Goal: Information Seeking & Learning: Compare options

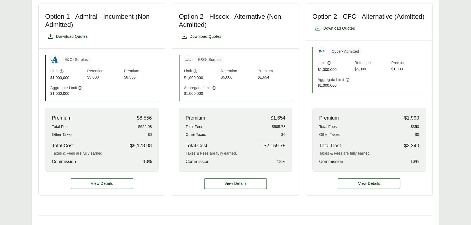
scroll to position [198, 0]
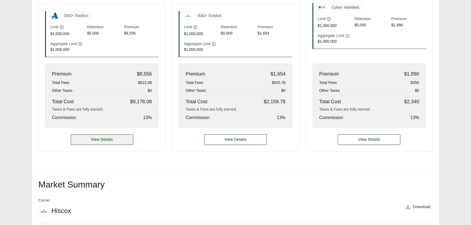
click at [106, 137] on span "View Details" at bounding box center [102, 140] width 22 height 6
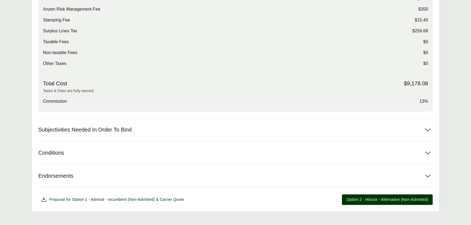
scroll to position [209, 0]
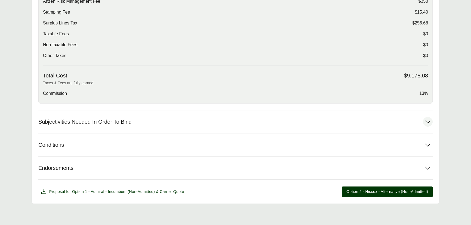
click at [160, 120] on button "Subjectivities Needed In Order To Bind" at bounding box center [235, 121] width 394 height 23
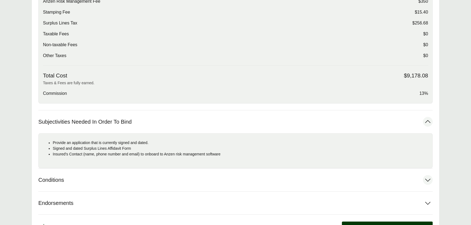
click at [114, 177] on button "Conditions" at bounding box center [235, 179] width 394 height 23
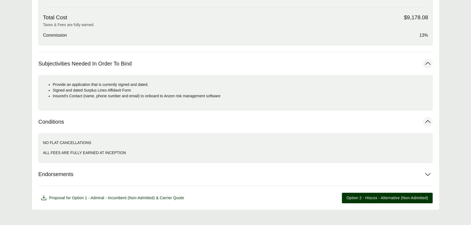
scroll to position [273, 0]
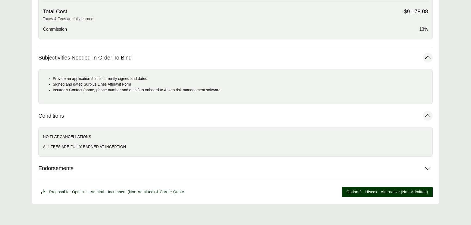
click at [112, 181] on div "Options: Option 1 - Admiral - Incumbent (Non-Admitted) Option 1 - Admiral - Inc…" at bounding box center [235, 16] width 394 height 361
click at [114, 167] on button "Endorsements" at bounding box center [235, 168] width 394 height 23
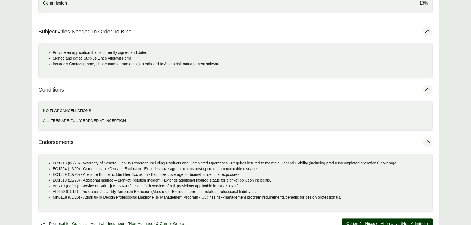
scroll to position [331, 0]
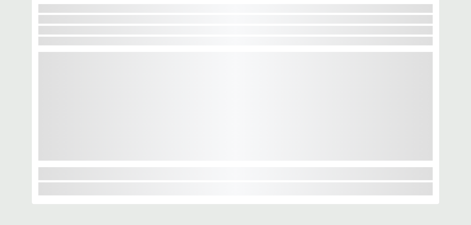
scroll to position [128, 0]
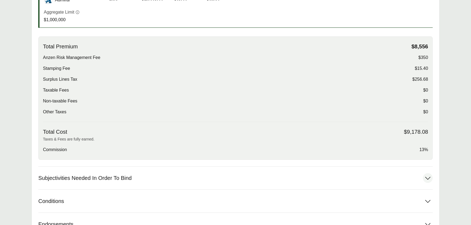
click at [75, 179] on span "Subjectivities Needed In Order To Bind" at bounding box center [84, 178] width 93 height 7
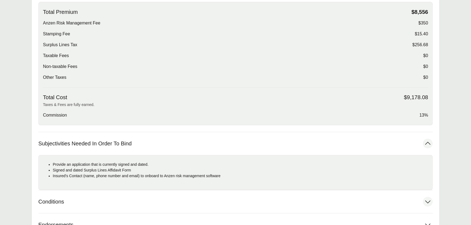
scroll to position [227, 0]
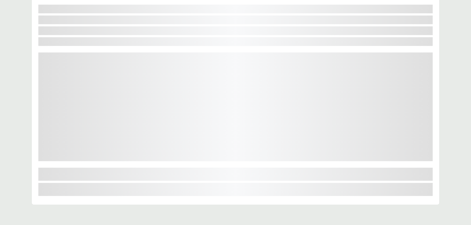
scroll to position [128, 0]
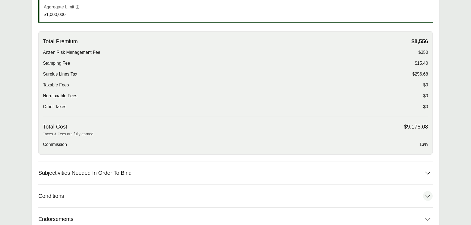
scroll to position [202, 0]
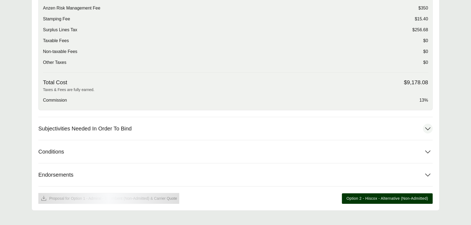
click at [85, 128] on span "Subjectivities Needed In Order To Bind" at bounding box center [84, 128] width 93 height 7
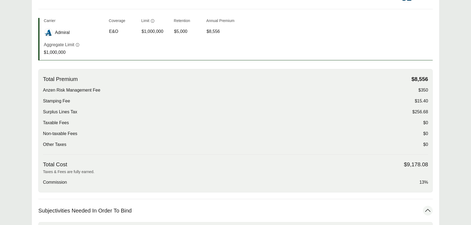
scroll to position [54, 0]
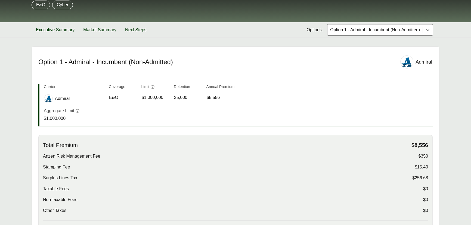
click at [375, 30] on div at bounding box center [374, 30] width 91 height 7
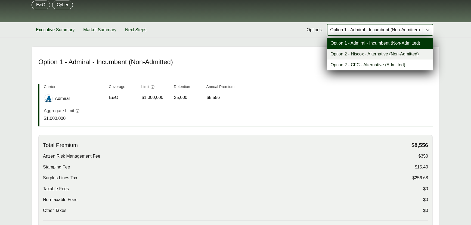
click at [345, 55] on div "Option 2 - Hiscox - Alternative (Non-Admitted)" at bounding box center [380, 54] width 106 height 11
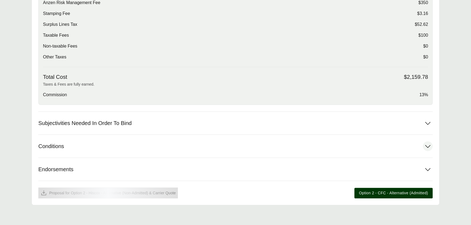
scroll to position [209, 0]
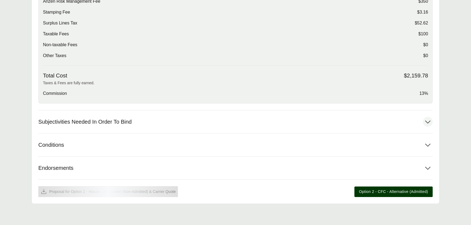
click at [83, 121] on span "Subjectivities Needed In Order To Bind" at bounding box center [84, 121] width 93 height 7
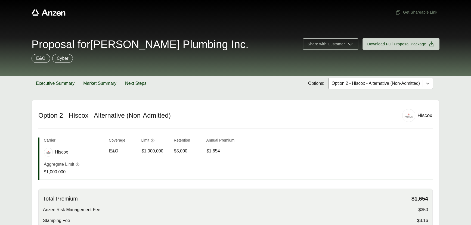
scroll to position [0, 0]
click at [361, 90] on div "Executive Summary Market Summary Next Steps Options: Option 2 - Hiscox - Altern…" at bounding box center [236, 83] width 408 height 15
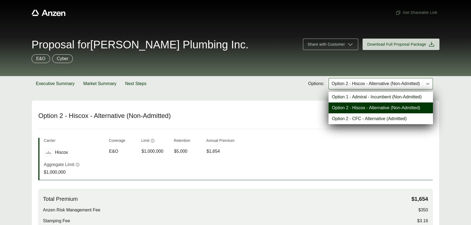
click at [361, 82] on div at bounding box center [375, 83] width 89 height 7
click at [342, 120] on div "Option 2 - CFC - Alternative (Admitted)" at bounding box center [380, 118] width 104 height 11
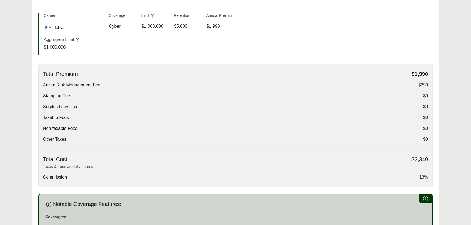
scroll to position [24, 0]
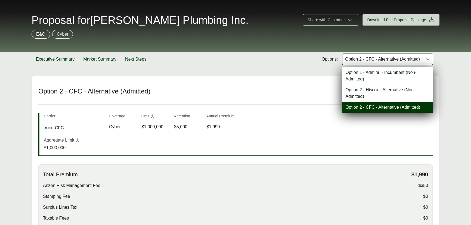
click at [369, 59] on div at bounding box center [382, 59] width 76 height 7
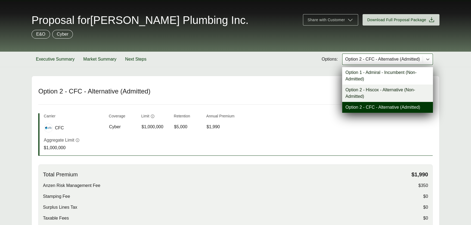
click at [360, 90] on div "Option 2 - Hiscox - Alternative (Non-Admitted)" at bounding box center [387, 92] width 91 height 17
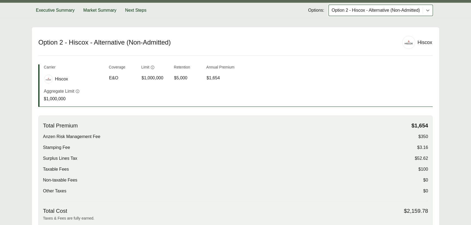
scroll to position [74, 0]
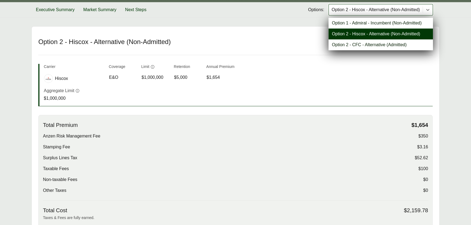
click at [335, 9] on div at bounding box center [375, 10] width 89 height 7
click at [339, 43] on div "Option 2 - CFC - Alternative (Admitted)" at bounding box center [380, 44] width 104 height 11
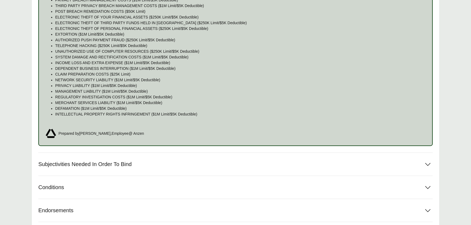
scroll to position [417, 0]
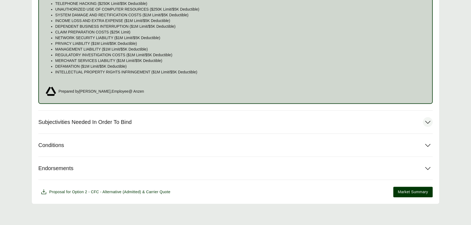
click at [86, 122] on span "Subjectivities Needed In Order To Bind" at bounding box center [84, 122] width 93 height 7
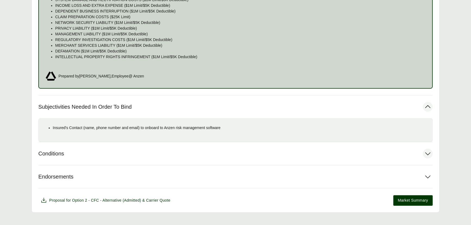
scroll to position [440, 0]
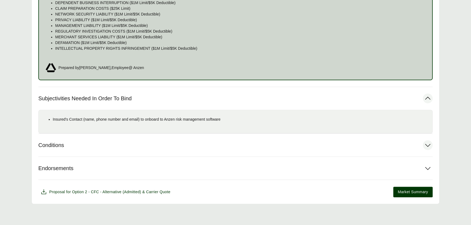
click at [59, 146] on span "Conditions" at bounding box center [51, 145] width 26 height 7
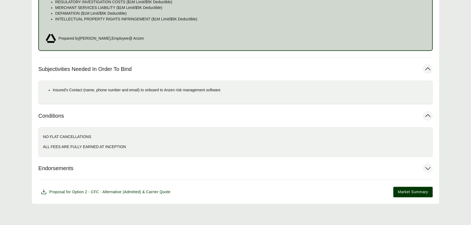
click at [57, 162] on button "Endorsements" at bounding box center [235, 168] width 394 height 23
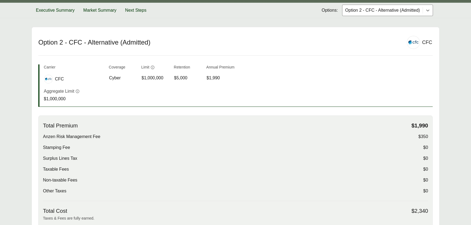
scroll to position [50, 0]
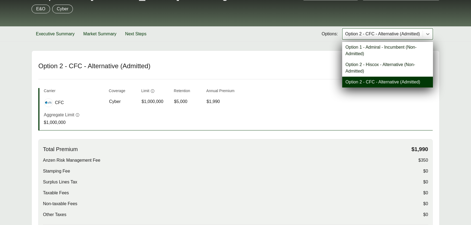
click at [386, 36] on div at bounding box center [382, 34] width 76 height 7
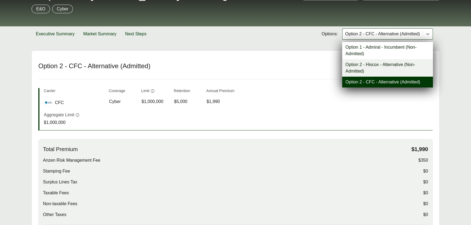
click at [363, 68] on div "Option 2 - Hiscox - Alternative (Non-Admitted)" at bounding box center [387, 67] width 91 height 17
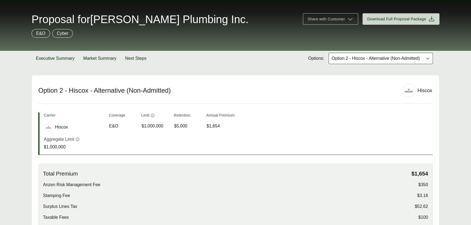
scroll to position [25, 0]
click at [369, 58] on div at bounding box center [375, 58] width 89 height 7
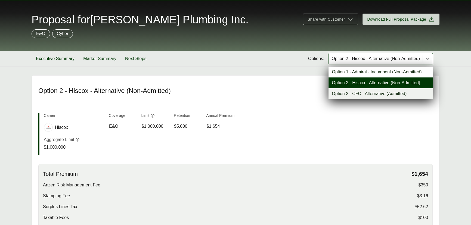
click at [361, 92] on div "Option 2 - CFC - Alternative (Admitted)" at bounding box center [380, 93] width 104 height 11
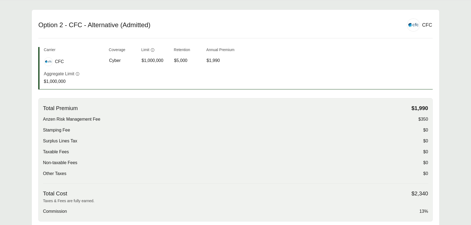
scroll to position [149, 0]
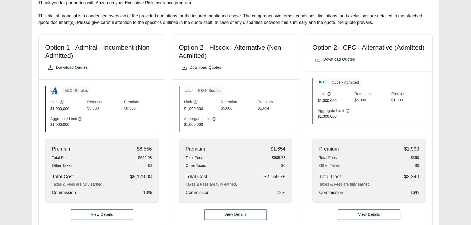
scroll to position [148, 0]
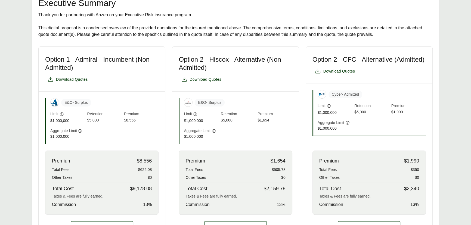
scroll to position [123, 0]
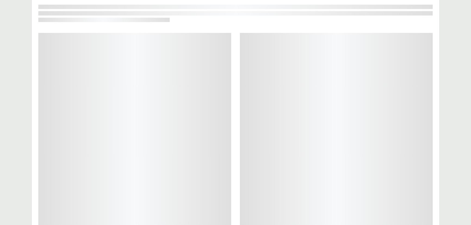
scroll to position [123, 0]
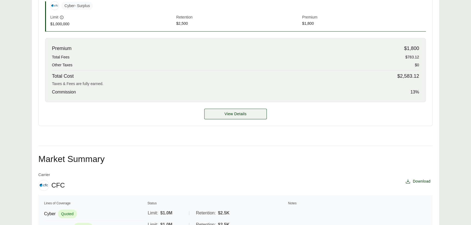
scroll to position [198, 0]
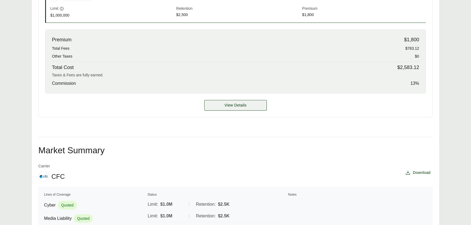
click at [226, 106] on span "View Details" at bounding box center [235, 105] width 22 height 6
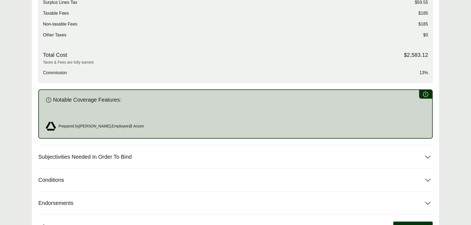
scroll to position [247, 0]
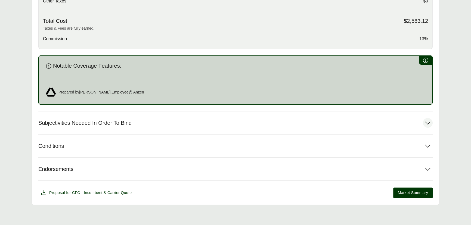
click at [111, 120] on span "Subjectivities Needed In Order To Bind" at bounding box center [84, 123] width 93 height 7
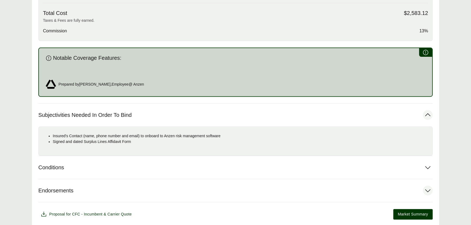
scroll to position [277, 0]
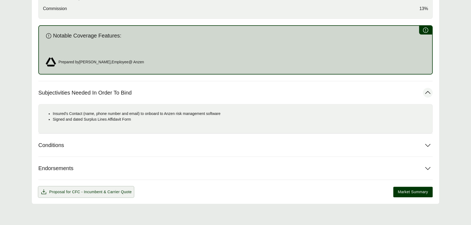
click at [89, 190] on span "CFC - Incumbent" at bounding box center [87, 192] width 30 height 4
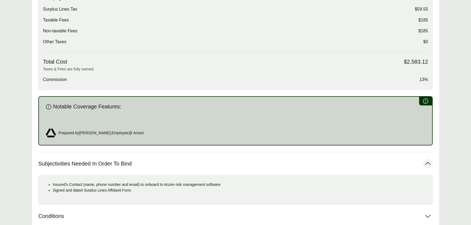
scroll to position [154, 0]
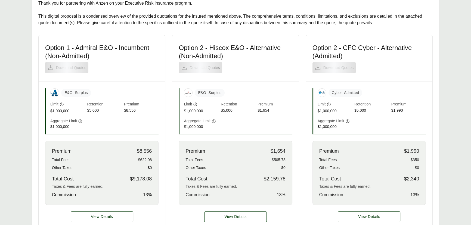
scroll to position [173, 0]
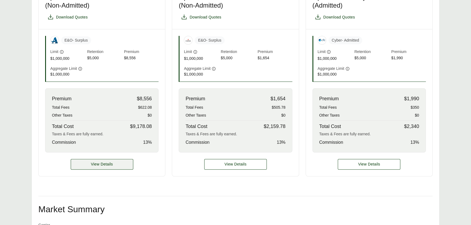
click at [106, 165] on span "View Details" at bounding box center [102, 164] width 22 height 6
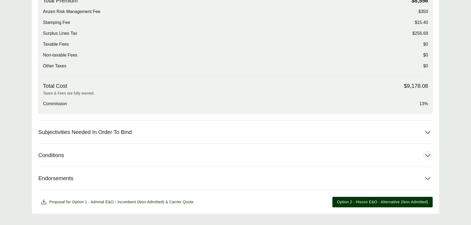
scroll to position [209, 0]
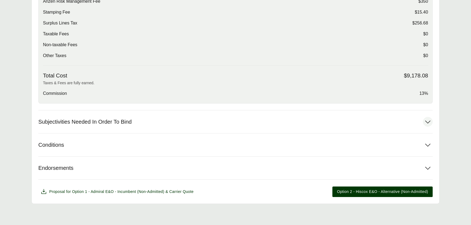
click at [117, 112] on button "Subjectivities Needed In Order To Bind" at bounding box center [235, 121] width 394 height 23
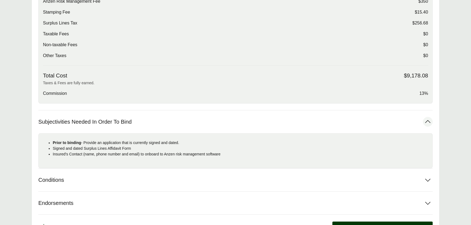
scroll to position [36, 0]
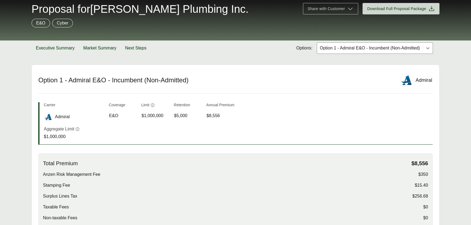
click at [373, 45] on div at bounding box center [369, 48] width 101 height 7
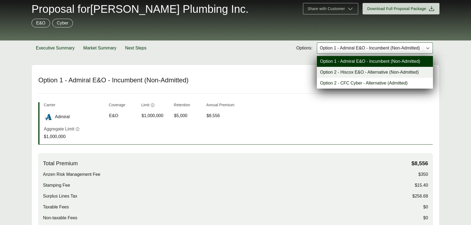
click at [335, 74] on div "Option 2 - Hiscox E&O - Alternative (Non-Admitted)" at bounding box center [375, 72] width 116 height 11
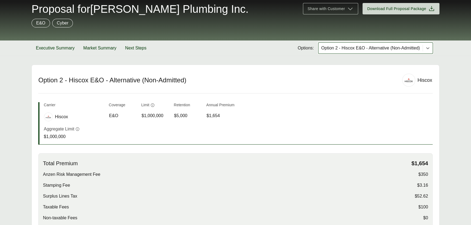
scroll to position [209, 0]
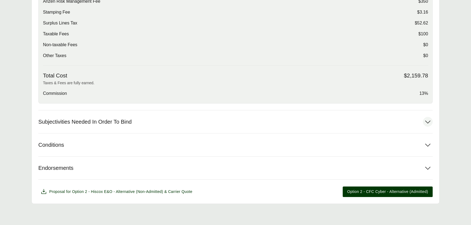
click at [148, 118] on button "Subjectivities Needed In Order To Bind" at bounding box center [235, 121] width 394 height 23
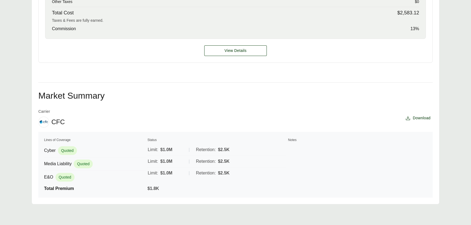
scroll to position [252, 0]
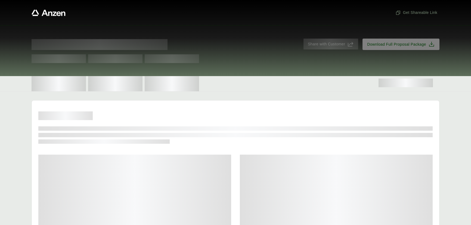
scroll to position [180, 0]
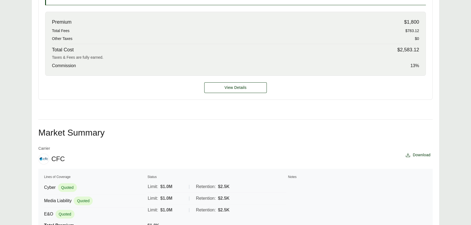
scroll to position [144, 0]
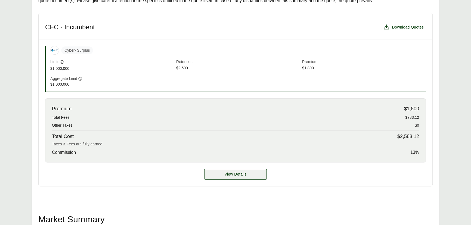
click at [232, 175] on span "View Details" at bounding box center [235, 174] width 22 height 6
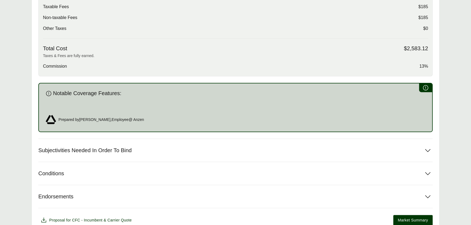
scroll to position [264, 0]
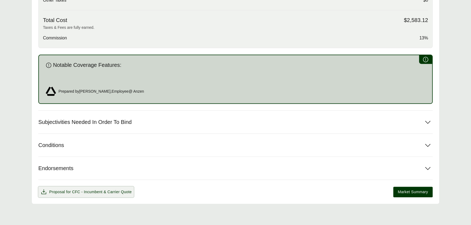
click at [101, 189] on span "Proposal for CFC - Incumbent & Carrier Quote" at bounding box center [90, 192] width 82 height 6
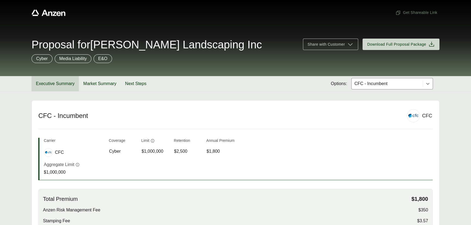
click at [54, 80] on button "Executive Summary" at bounding box center [55, 83] width 47 height 15
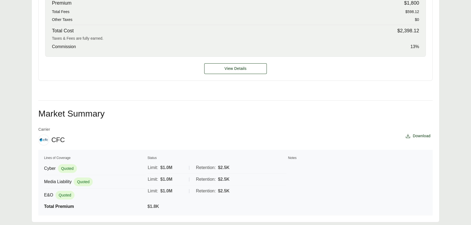
scroll to position [268, 0]
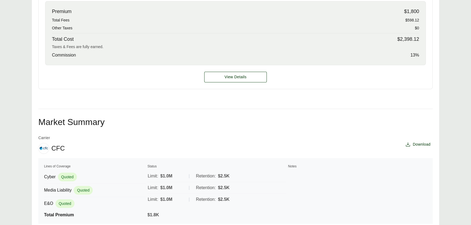
scroll to position [268, 0]
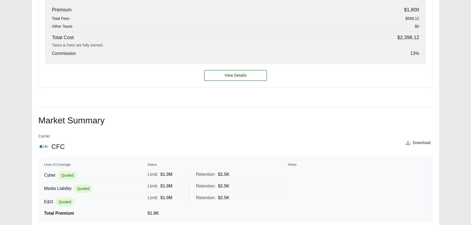
scroll to position [243, 0]
